Goal: Answer question/provide support

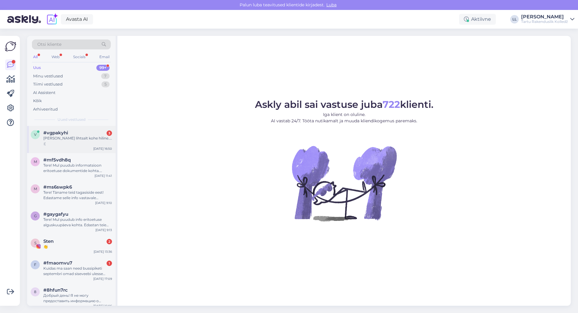
click at [79, 140] on div "[PERSON_NAME] lihtsalt kohe hiline.... :(" at bounding box center [77, 140] width 69 height 11
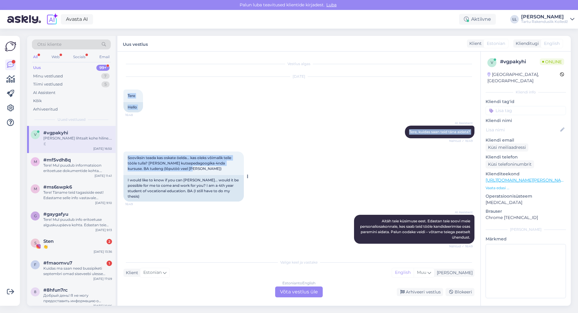
drag, startPoint x: 128, startPoint y: 96, endPoint x: 202, endPoint y: 171, distance: 105.5
click at [202, 171] on div "Vestlus algas [DATE] Tere 16:48 Hello AI Assistent [PERSON_NAME], kuidas saan t…" at bounding box center [301, 153] width 356 height 193
copy div "Tere 16:48 Hello AI Assistent [PERSON_NAME], kuidas saan teid [PERSON_NAME] aid…"
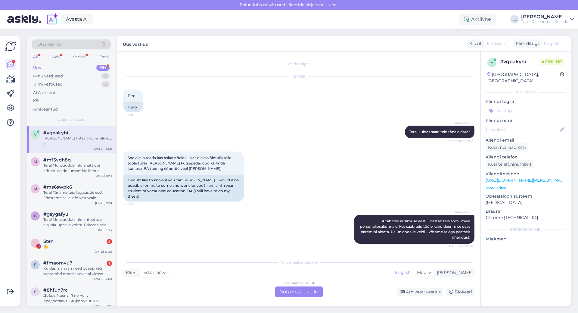
click at [249, 212] on div "AI Assistent [PERSON_NAME] teie küsimuse eest. Edastan teie soovi meie personal…" at bounding box center [298, 229] width 351 height 42
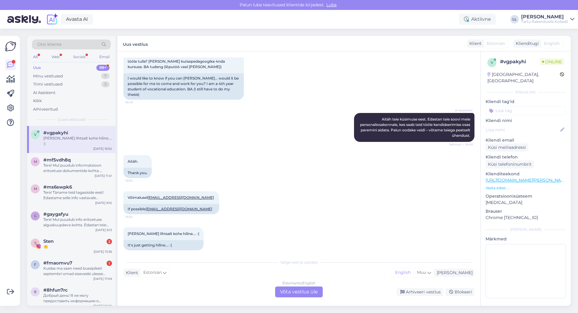
scroll to position [103, 0]
drag, startPoint x: 127, startPoint y: 190, endPoint x: 189, endPoint y: 191, distance: 62.0
click at [189, 191] on div "Võimalusel [EMAIL_ADDRESS][DOMAIN_NAME] 16:50" at bounding box center [171, 196] width 96 height 13
click at [300, 292] on div "Estonian to English Võta vestlus üle" at bounding box center [299, 291] width 48 height 11
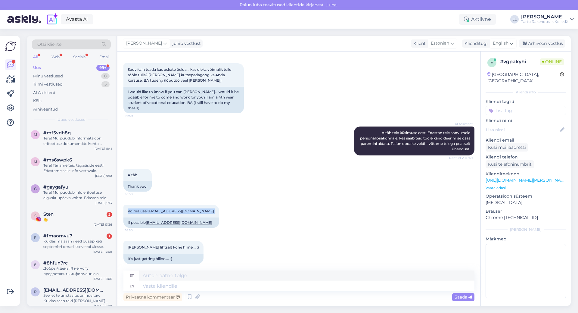
drag, startPoint x: 128, startPoint y: 205, endPoint x: 199, endPoint y: 205, distance: 70.7
click at [199, 205] on div "Võimalusel [EMAIL_ADDRESS][DOMAIN_NAME] 16:50 If possible [EMAIL_ADDRESS][DOMAI…" at bounding box center [298, 216] width 351 height 36
copy span "Võimalusel [EMAIL_ADDRESS][DOMAIN_NAME]"
click at [500, 42] on span "English" at bounding box center [501, 43] width 16 height 7
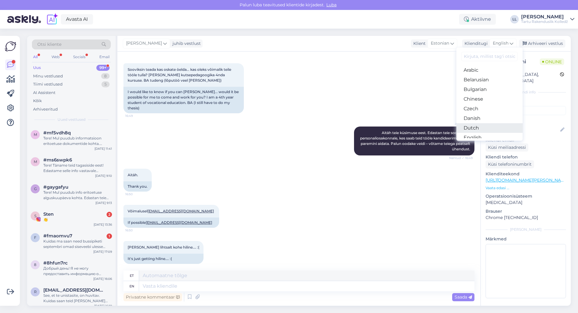
scroll to position [30, 0]
click at [476, 119] on link "Estonian" at bounding box center [489, 117] width 66 height 10
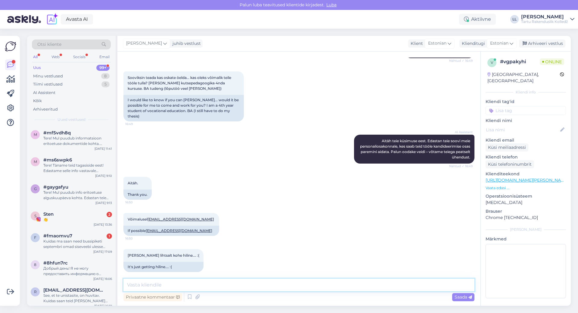
click at [147, 286] on textarea at bounding box center [298, 284] width 351 height 13
type textarea "Tere! Edastasin Teie küsimuse meie personalijuhile. Ilusat õhtut!"
click at [458, 297] on span "Saada" at bounding box center [462, 296] width 17 height 5
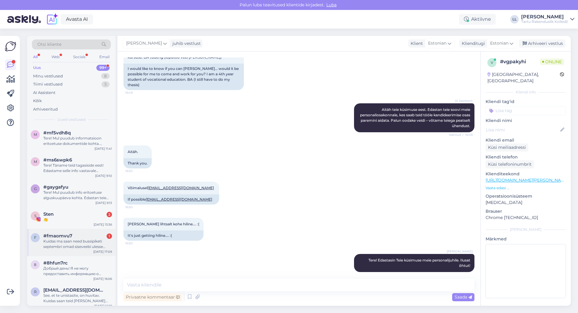
click at [61, 242] on div "Kuidas ma saan need bussipiketi septembri omad siseveebi ulesse laadida" at bounding box center [77, 243] width 69 height 11
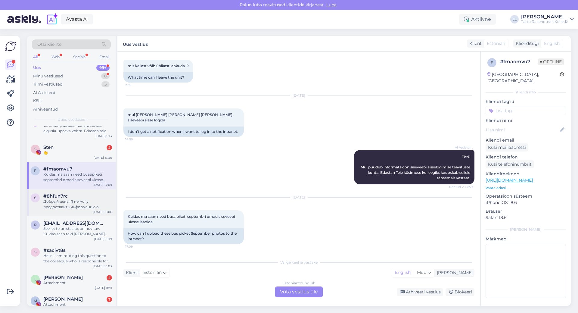
scroll to position [0, 0]
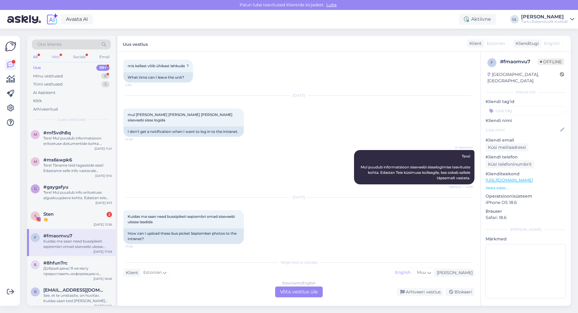
click at [54, 58] on div "Web" at bounding box center [55, 57] width 11 height 8
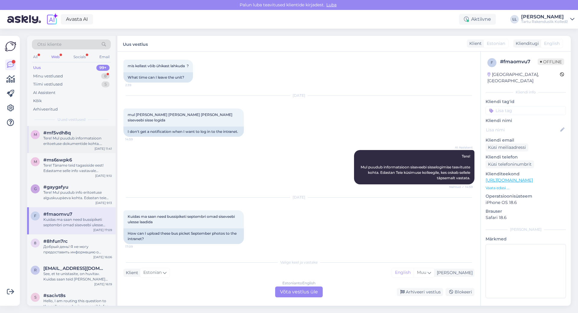
click at [75, 142] on div "Tere! Mul puudub informatsioon eritoetuse dokumentide kohta. Edastan Teie küsim…" at bounding box center [77, 140] width 69 height 11
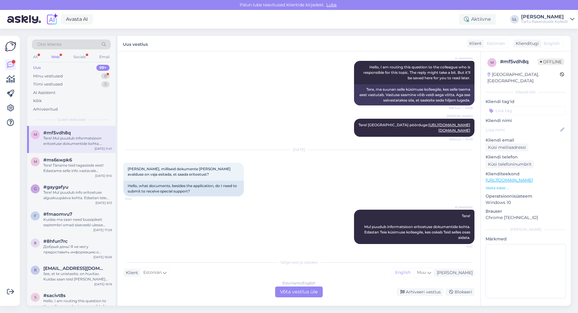
scroll to position [65, 0]
click at [307, 290] on div "Estonian to English Võta vestlus üle" at bounding box center [299, 291] width 48 height 11
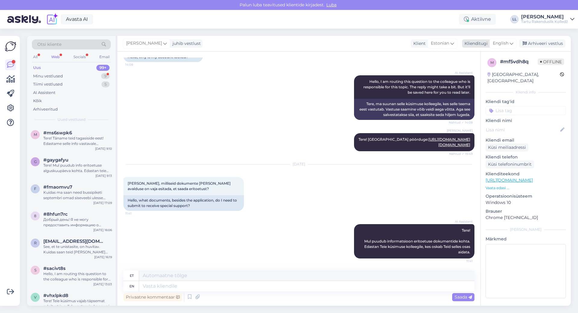
click at [506, 41] on span "English" at bounding box center [501, 43] width 16 height 7
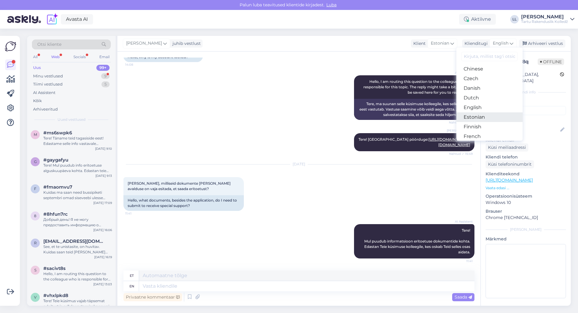
click at [471, 119] on link "Estonian" at bounding box center [489, 117] width 66 height 10
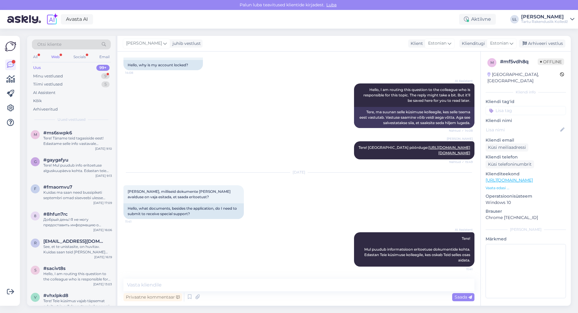
scroll to position [42, 0]
click at [183, 285] on textarea at bounding box center [298, 284] width 351 height 13
paste textarea "Aire [PERSON_NAME] Toetuste spetsialist Aadress: Kopli 1B, [GEOGRAPHIC_DATA] li…"
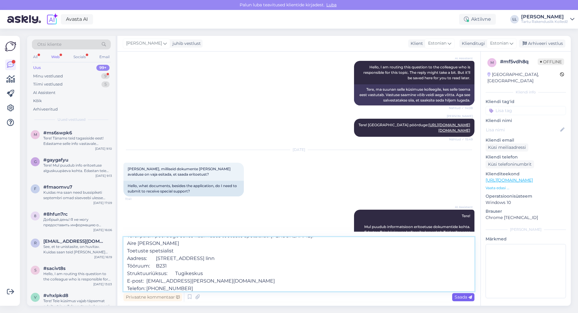
type textarea "Tere! palun pöörduge selles küsimuses toetuste spetsialisti [PERSON_NAME]: Aire…"
click at [459, 297] on span "Saada" at bounding box center [462, 296] width 17 height 5
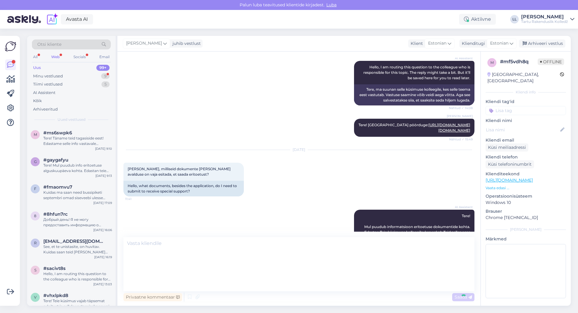
scroll to position [0, 0]
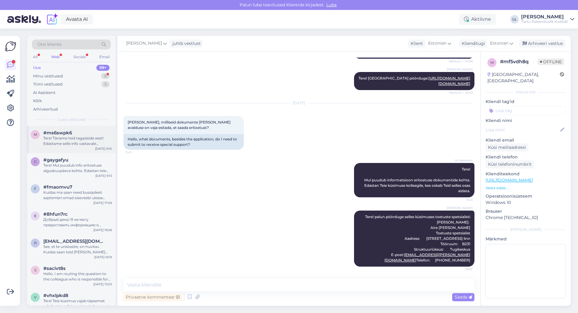
click at [70, 138] on div "Tere! Täname teid tagasiside eest! Edastame selle info vastavale osakonnale, et…" at bounding box center [77, 140] width 69 height 11
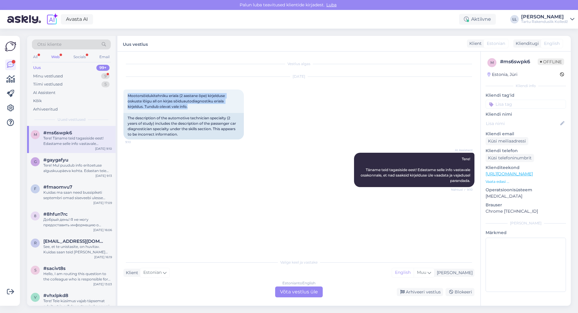
drag, startPoint x: 198, startPoint y: 107, endPoint x: 121, endPoint y: 90, distance: 78.6
click at [121, 91] on div "Vestlus algas [DATE] Mootorsõidukitehniku eriala (2 aastane õpe) kirjelduse osk…" at bounding box center [298, 178] width 363 height 254
copy span "Mootorsõidukitehniku eriala (2 aastane õpe) kirjelduse oskuste lõigu all on kir…"
click at [65, 165] on div "Tere! Mul puudub info eritoetuse alguskuupäeva kohta. Edastan teie küsimuse kol…" at bounding box center [77, 167] width 69 height 11
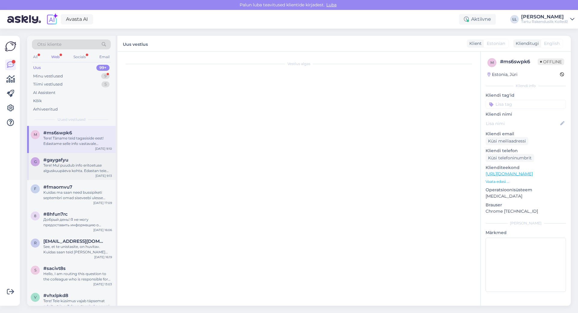
scroll to position [440, 0]
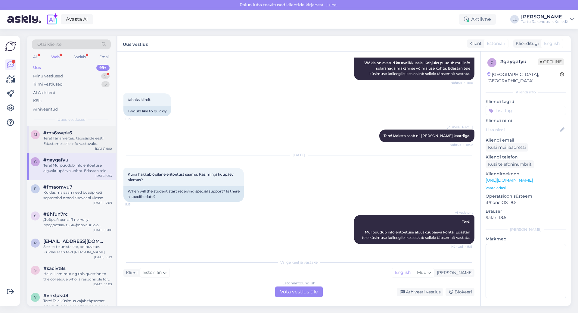
click at [67, 135] on span "#ms6swpk6" at bounding box center [57, 132] width 29 height 5
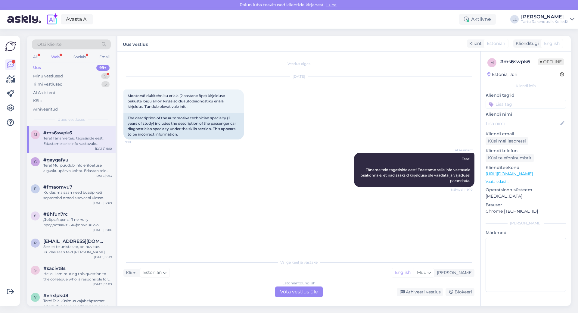
scroll to position [0, 0]
click at [76, 162] on div "#gaygafyu" at bounding box center [77, 159] width 69 height 5
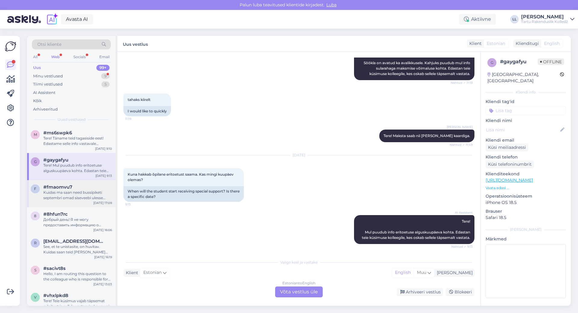
click at [71, 192] on div "Kuidas ma saan need bussipiketi septembri omad siseveebi ulesse laadida" at bounding box center [77, 195] width 69 height 11
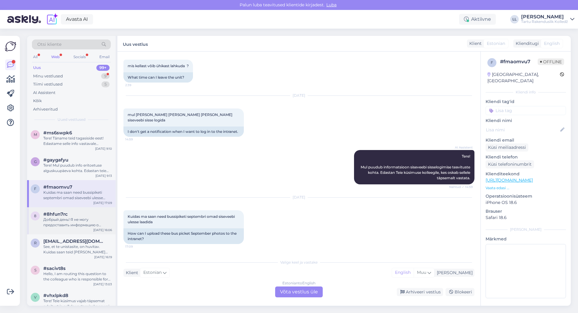
click at [68, 220] on div "Добрый день! Я не могу предоставить информацию о процессе перевода из другого к…" at bounding box center [77, 222] width 69 height 11
